Goal: Information Seeking & Learning: Learn about a topic

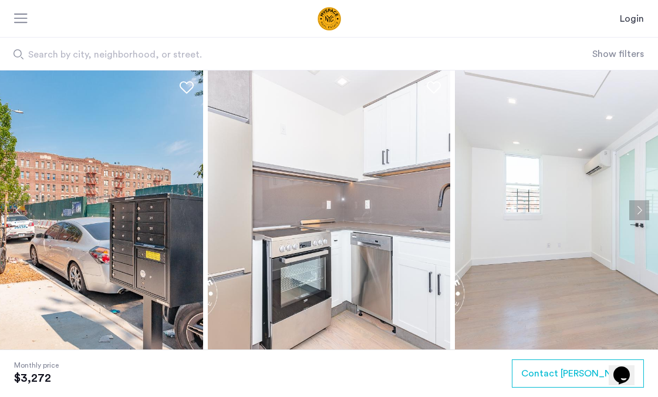
click at [376, 241] on img at bounding box center [329, 209] width 243 height 279
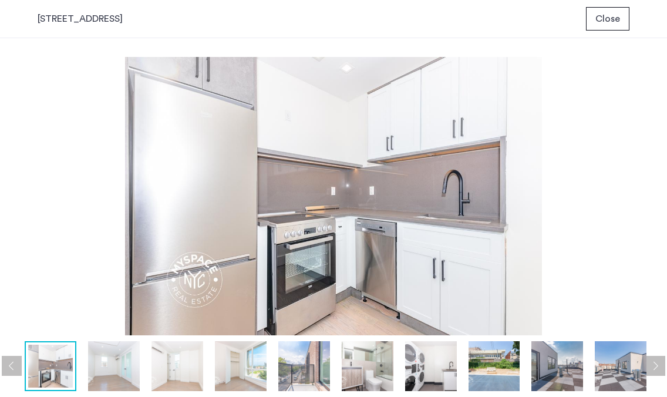
click at [343, 354] on img at bounding box center [368, 366] width 52 height 50
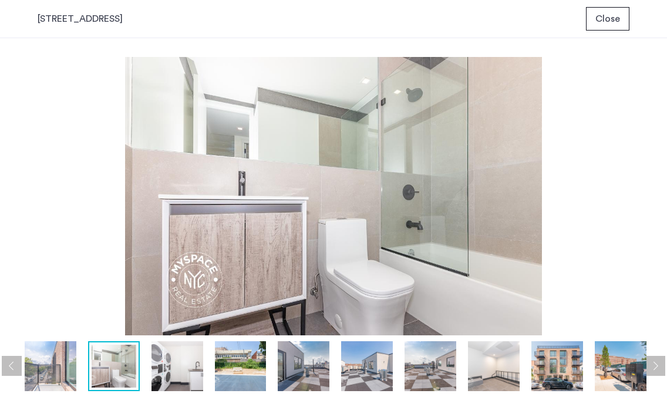
click at [309, 365] on img at bounding box center [304, 366] width 52 height 50
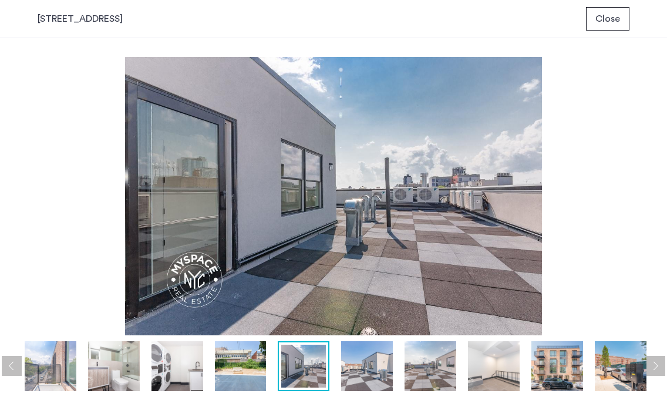
click at [12, 369] on button "Previous apartment" at bounding box center [12, 366] width 20 height 20
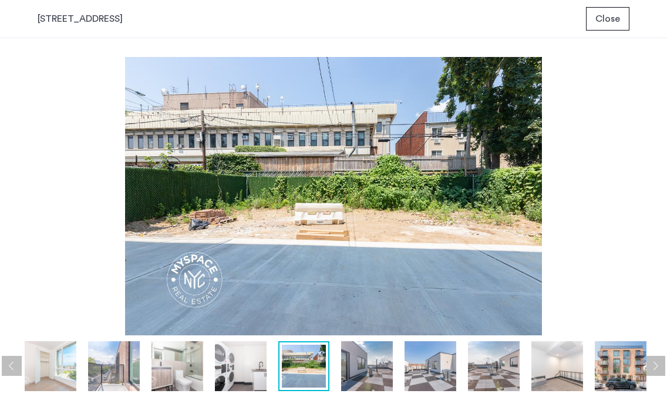
click at [12, 369] on button "Previous apartment" at bounding box center [12, 366] width 20 height 20
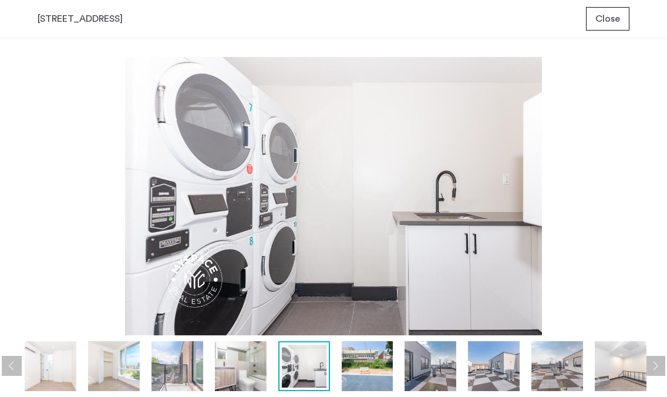
click at [12, 369] on button "Previous apartment" at bounding box center [12, 366] width 20 height 20
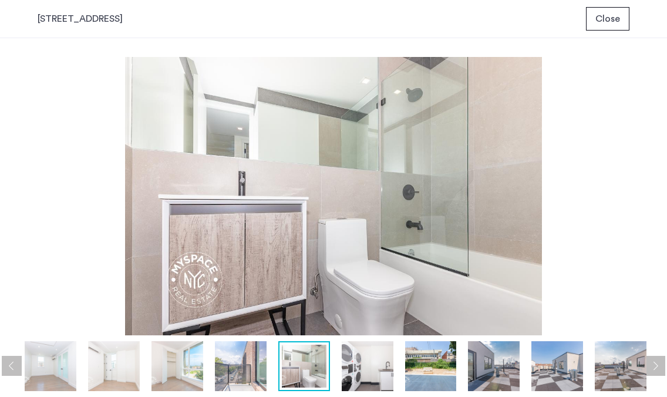
click at [12, 369] on button "Previous apartment" at bounding box center [12, 366] width 20 height 20
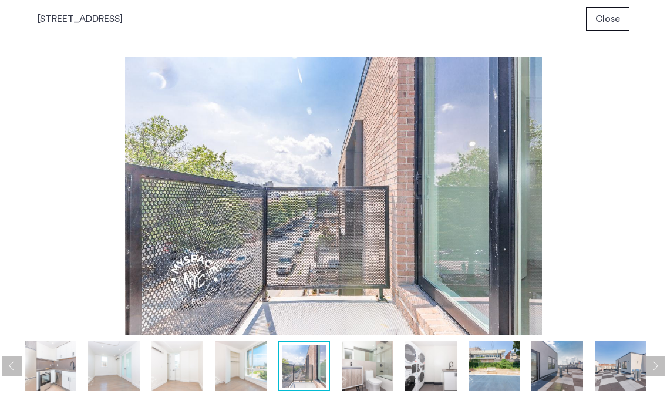
click at [12, 369] on button "Previous apartment" at bounding box center [12, 366] width 20 height 20
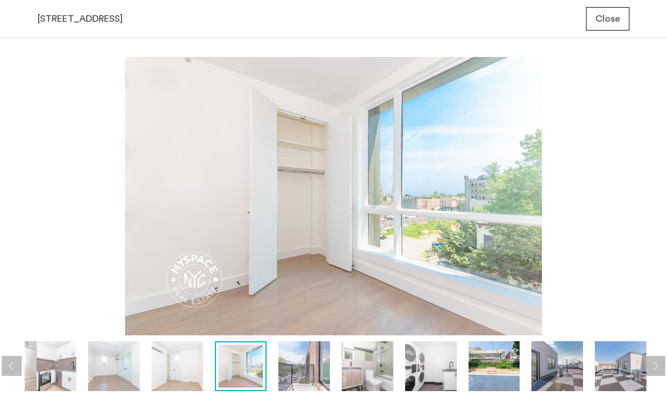
click at [609, 16] on span "Close" at bounding box center [608, 19] width 25 height 14
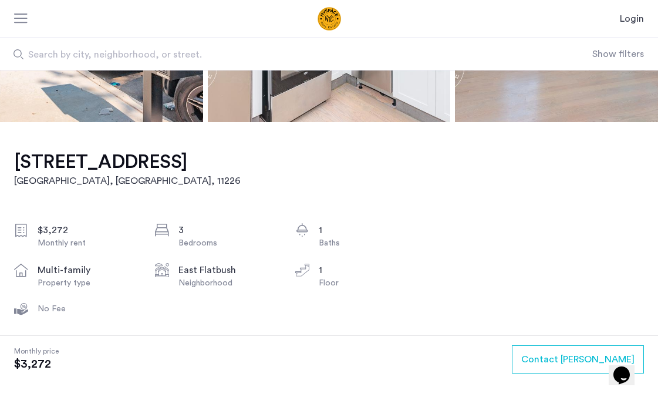
scroll to position [220, 0]
